Goal: Task Accomplishment & Management: Use online tool/utility

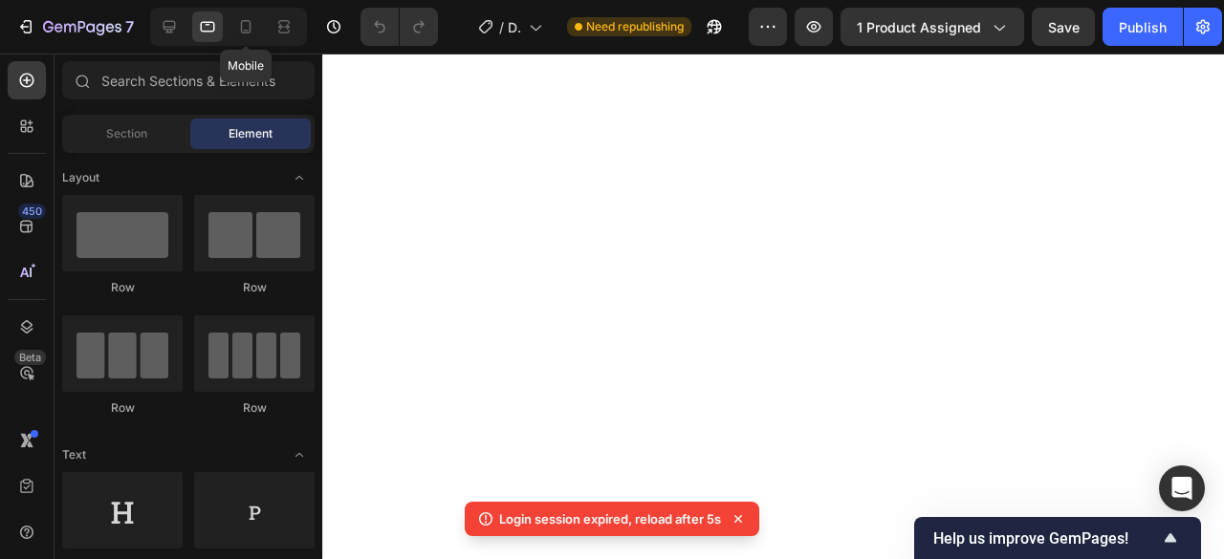
click at [251, 16] on div at bounding box center [245, 26] width 31 height 31
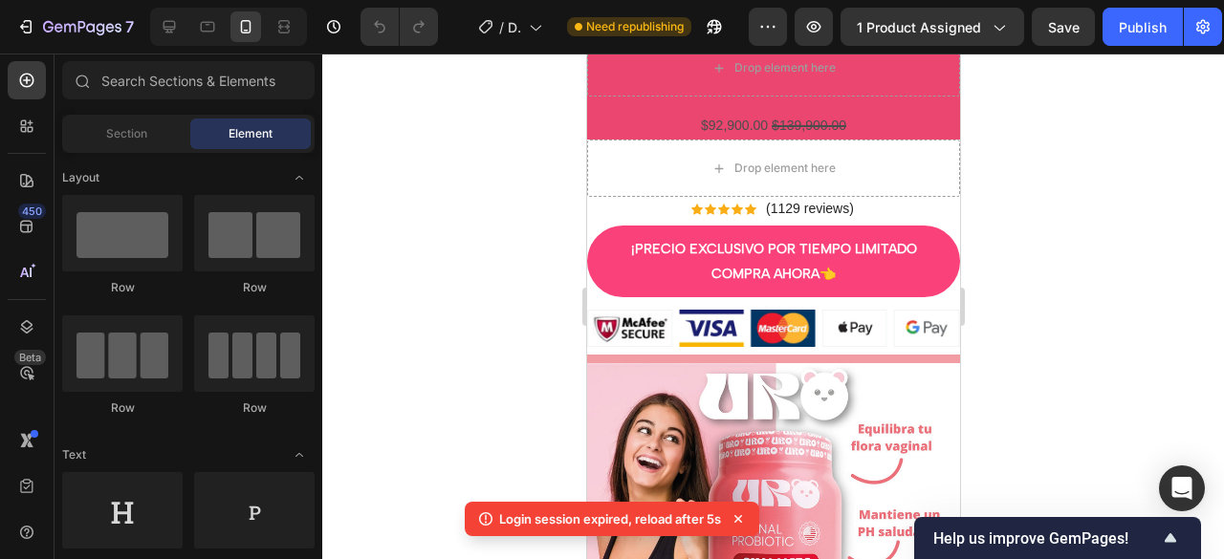
scroll to position [452, 0]
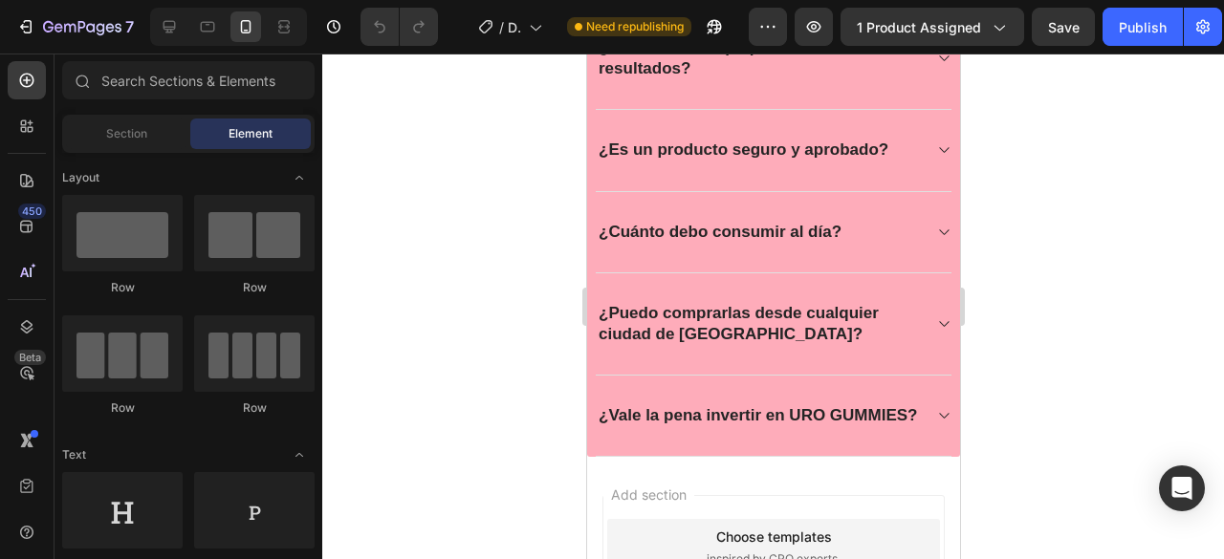
scroll to position [3431, 0]
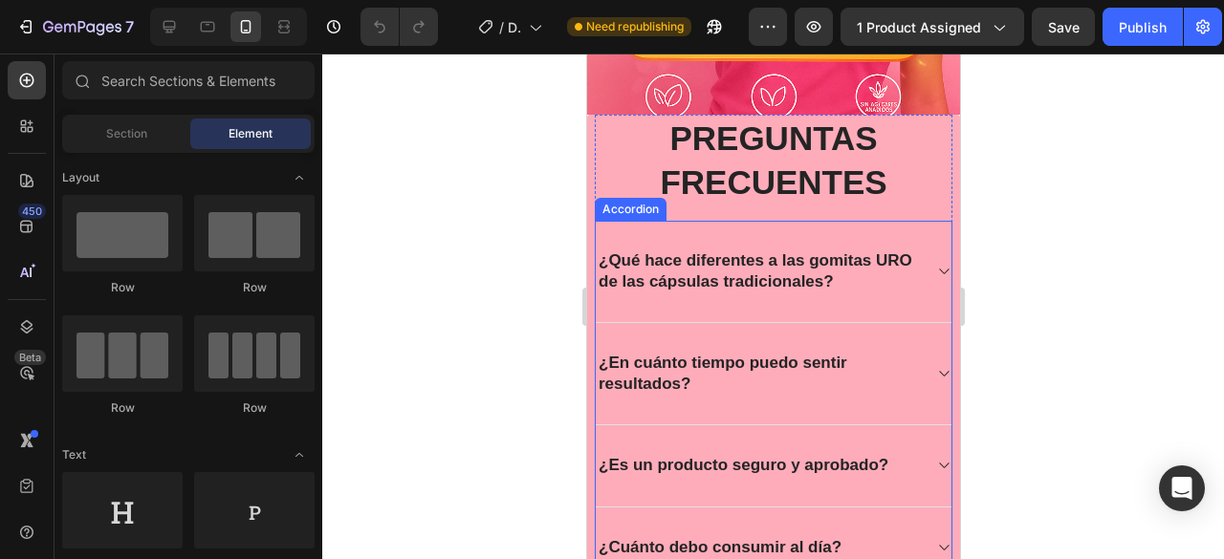
click at [894, 283] on p "¿Qué hace diferentes a las gomitas URO de las cápsulas tradicionales?" at bounding box center [757, 272] width 319 height 42
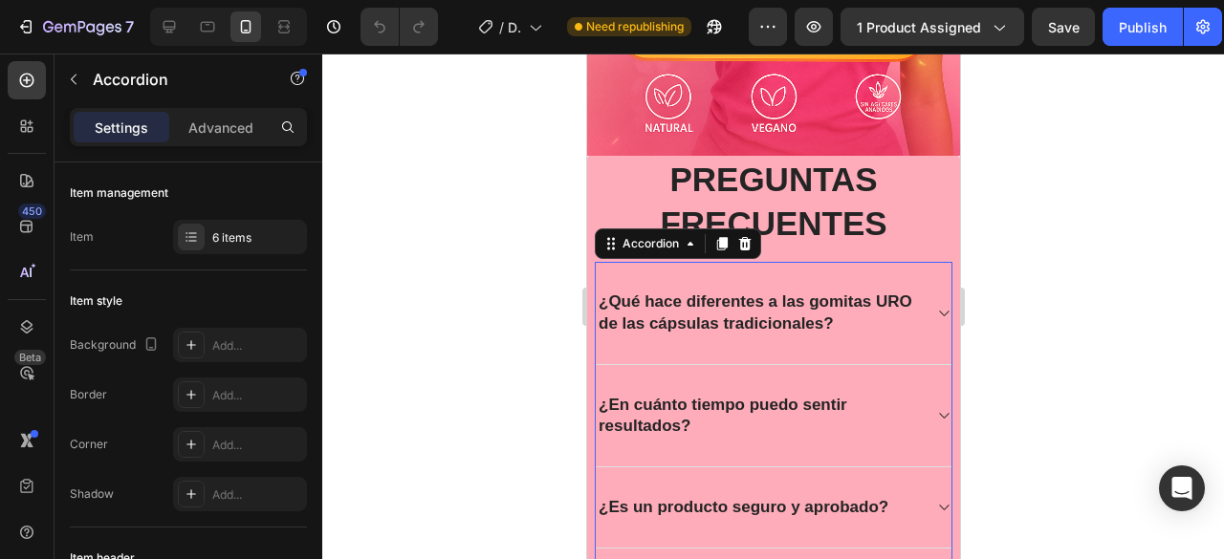
click at [935, 306] on icon at bounding box center [942, 313] width 14 height 15
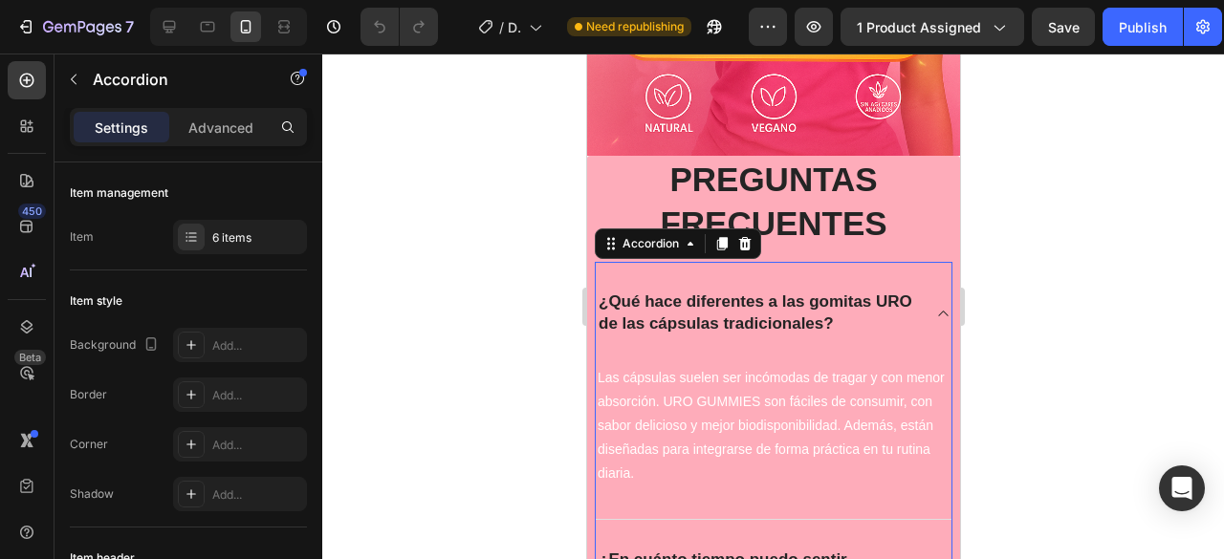
click at [935, 306] on icon at bounding box center [942, 313] width 14 height 15
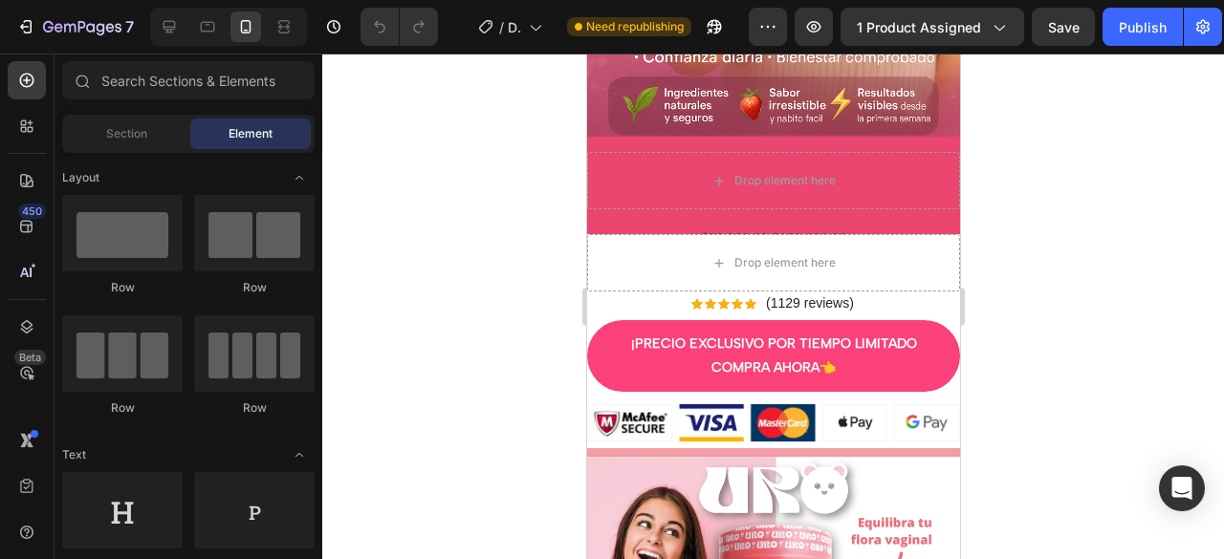
scroll to position [0, 0]
